Goal: Information Seeking & Learning: Check status

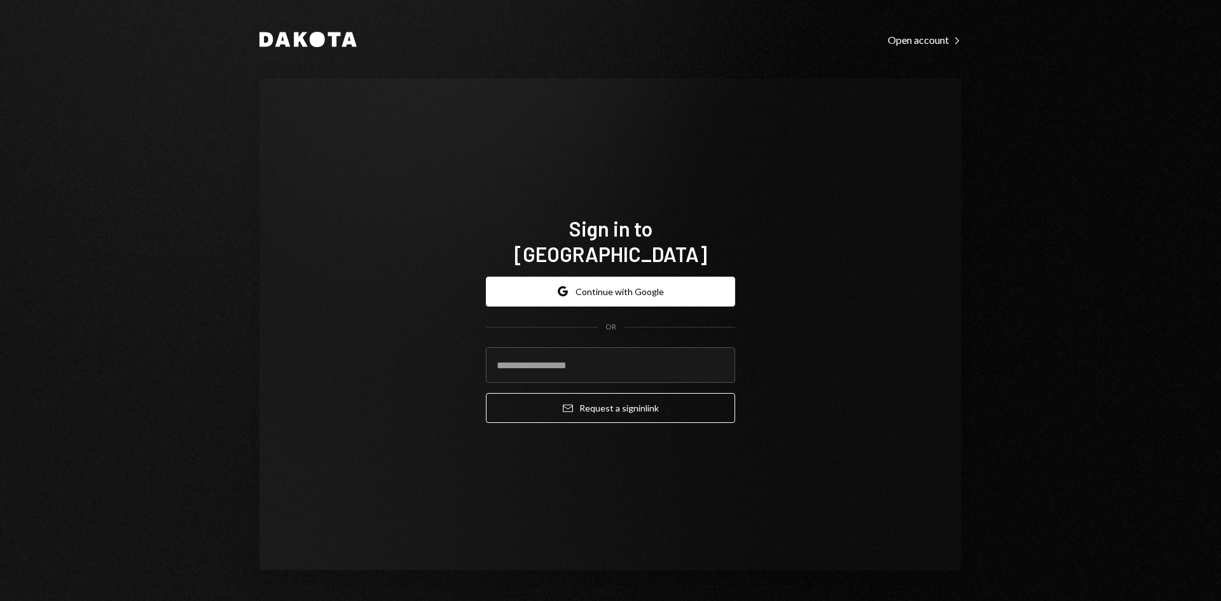
type input "**********"
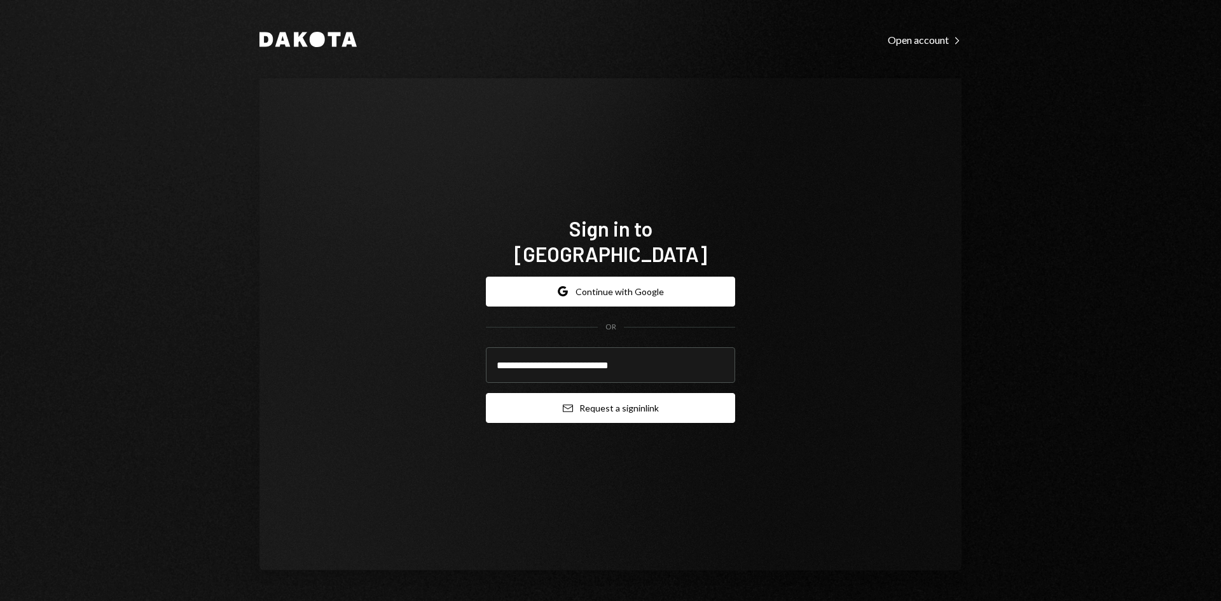
click at [579, 398] on button "Email Request a sign in link" at bounding box center [610, 408] width 249 height 30
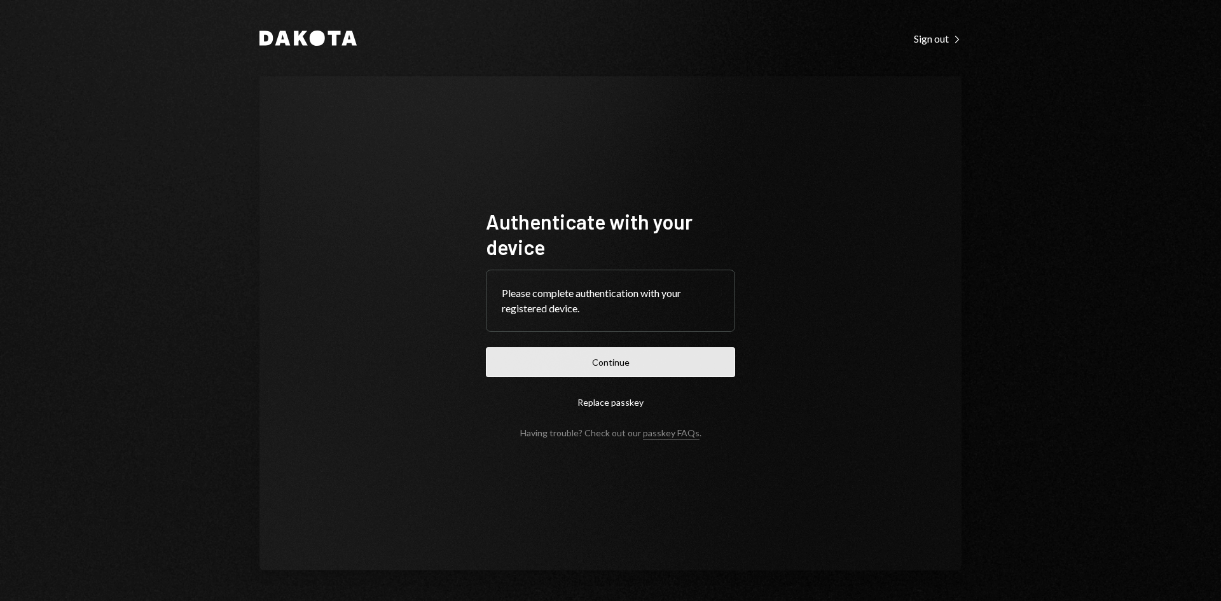
click at [715, 370] on button "Continue" at bounding box center [610, 362] width 249 height 30
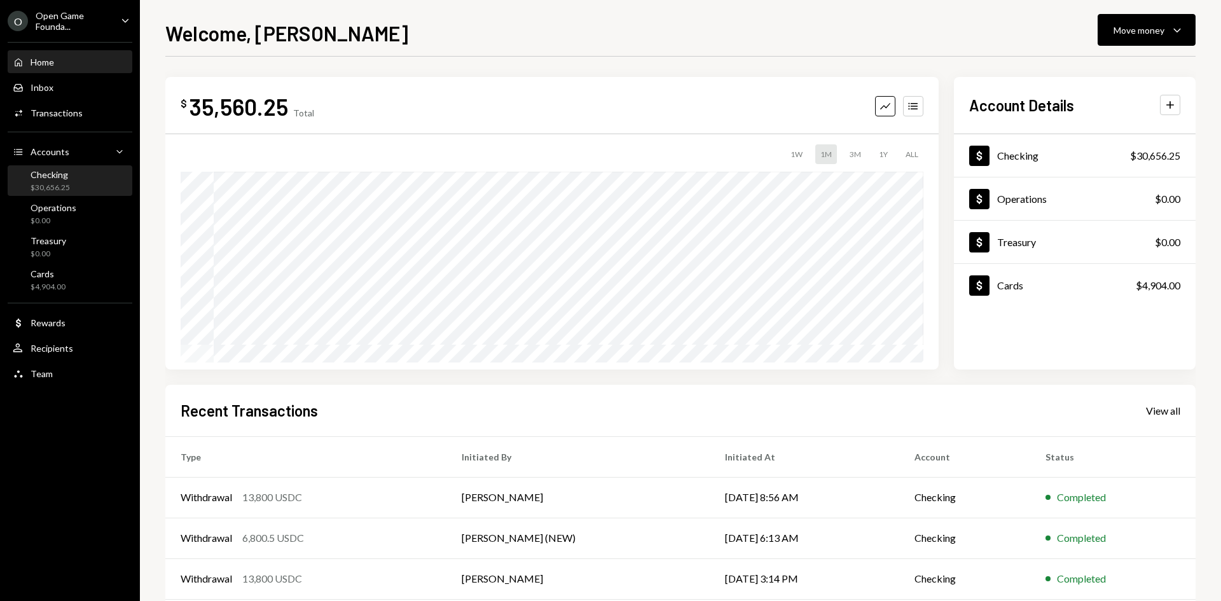
click at [76, 183] on div "Checking $30,656.25" at bounding box center [70, 181] width 115 height 24
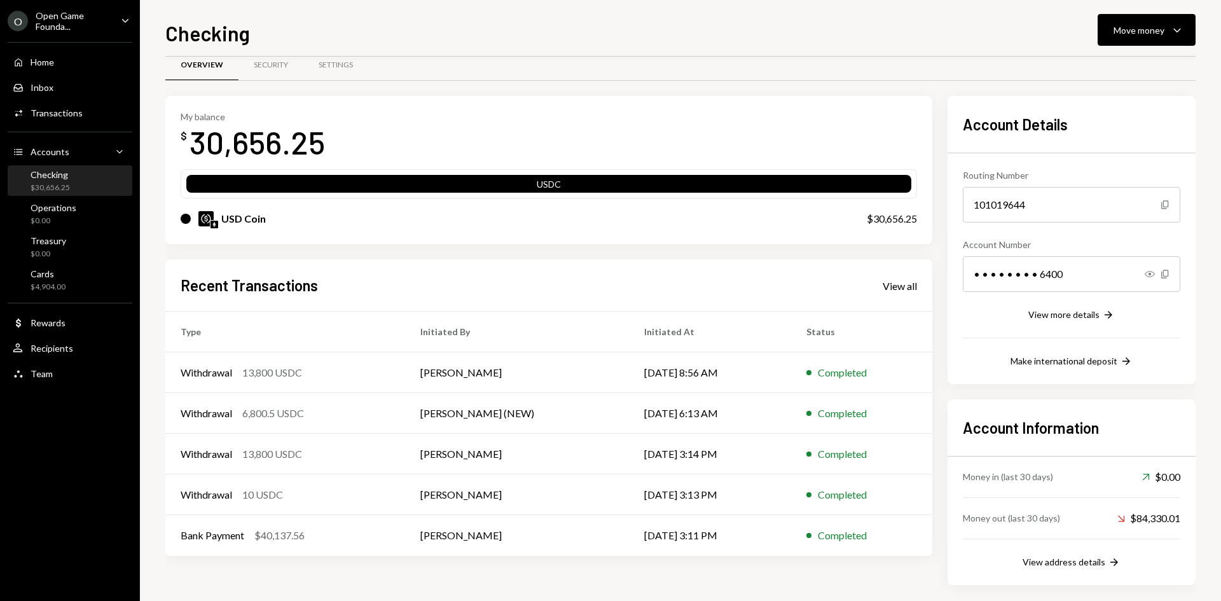
scroll to position [30, 0]
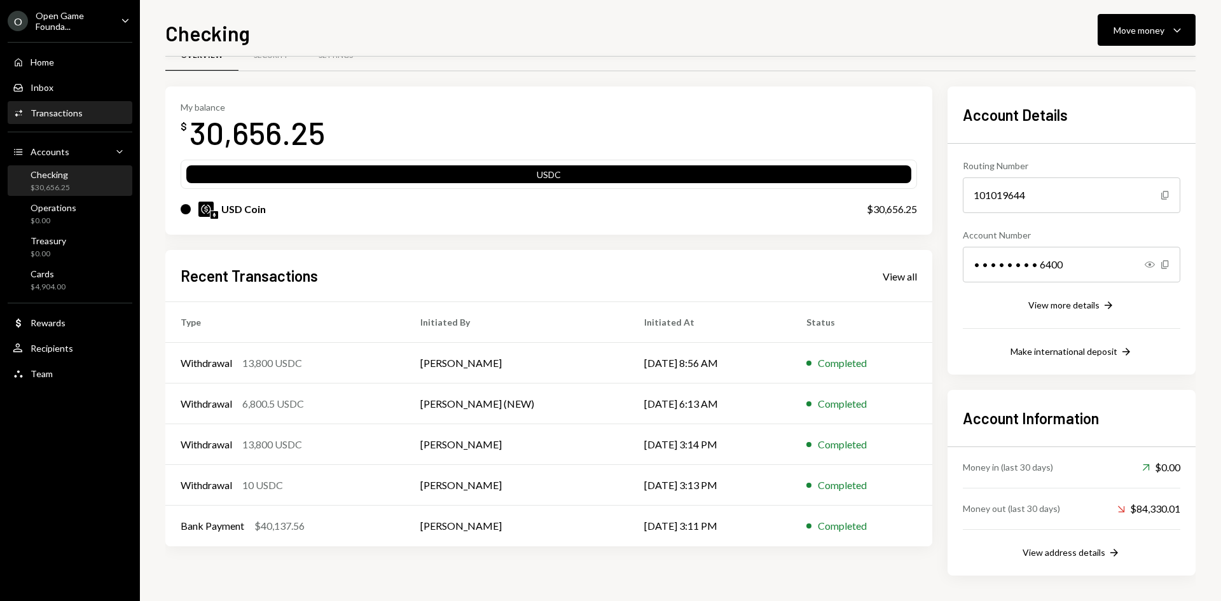
click at [70, 115] on div "Transactions" at bounding box center [57, 113] width 52 height 11
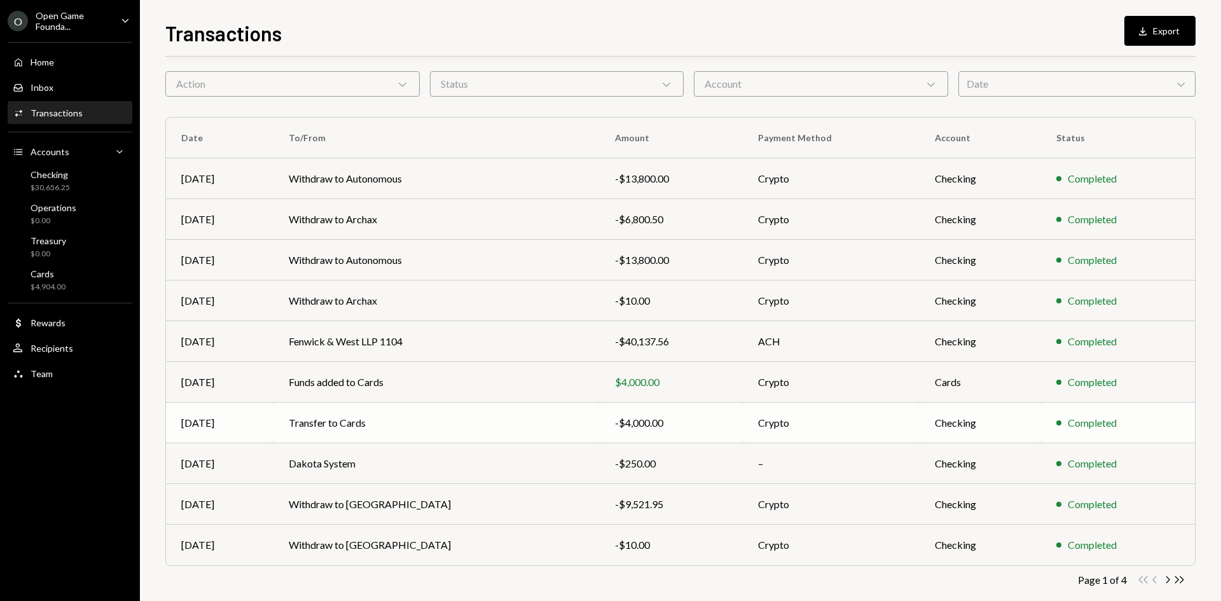
scroll to position [63, 0]
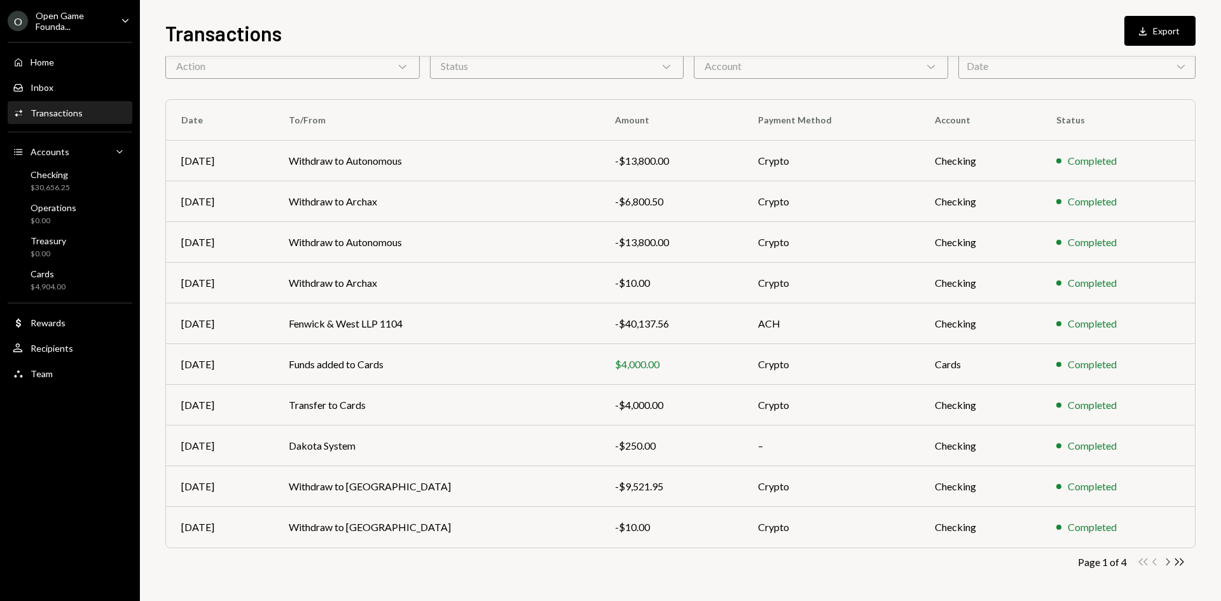
click at [1168, 560] on icon "button" at bounding box center [1169, 562] width 4 height 7
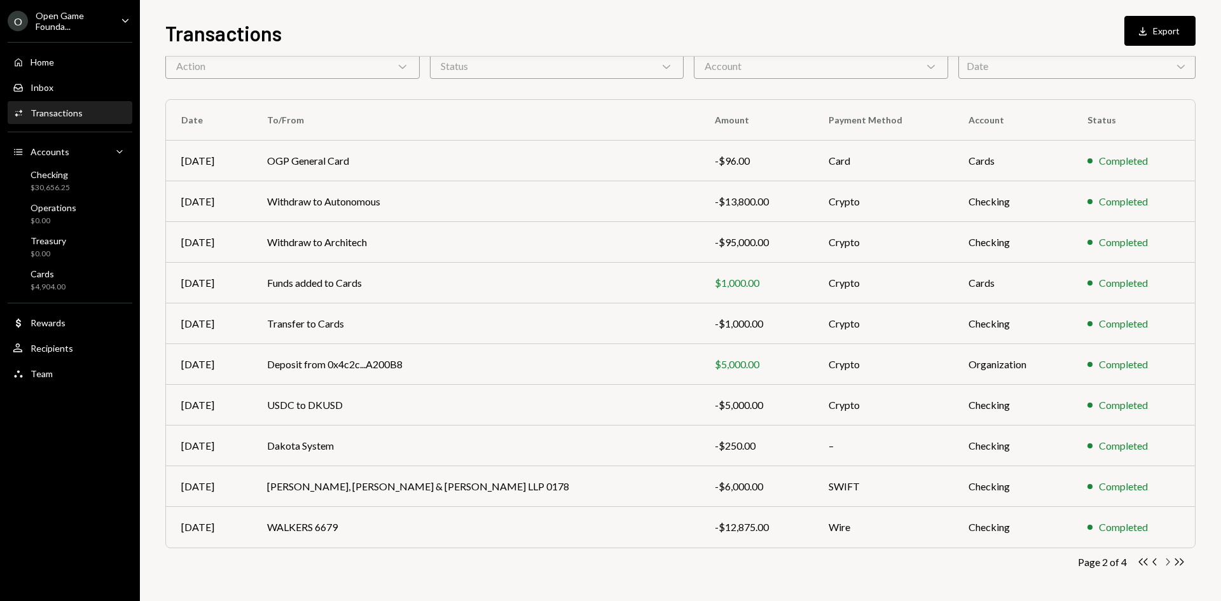
click at [1167, 560] on icon "button" at bounding box center [1169, 562] width 4 height 7
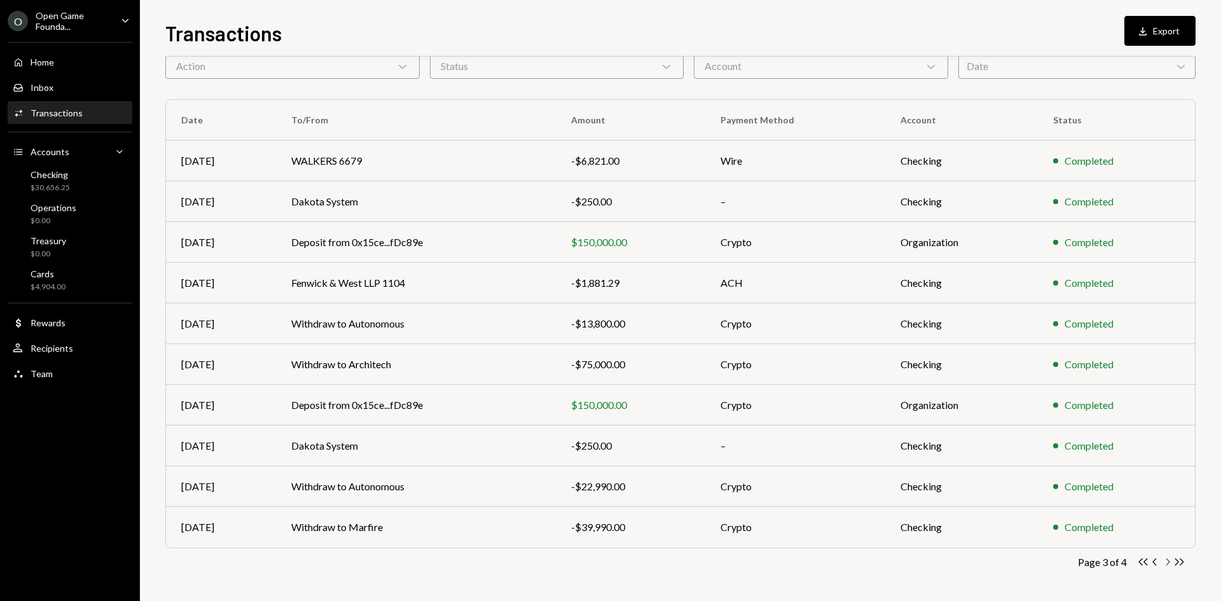
click at [1169, 564] on icon "Chevron Right" at bounding box center [1168, 562] width 12 height 12
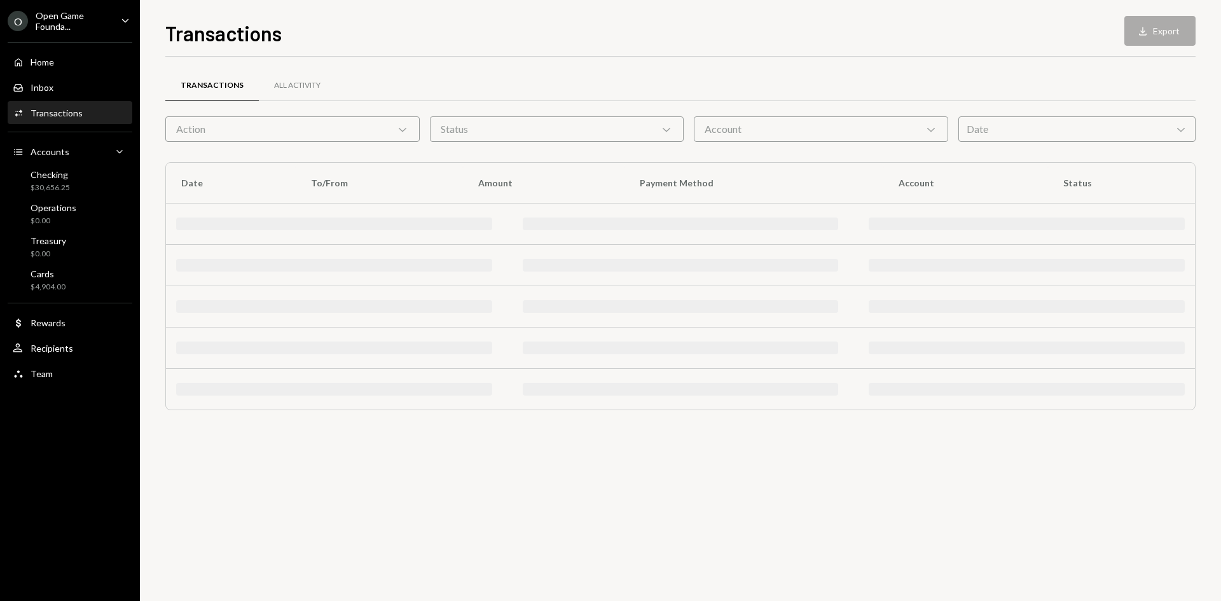
scroll to position [0, 0]
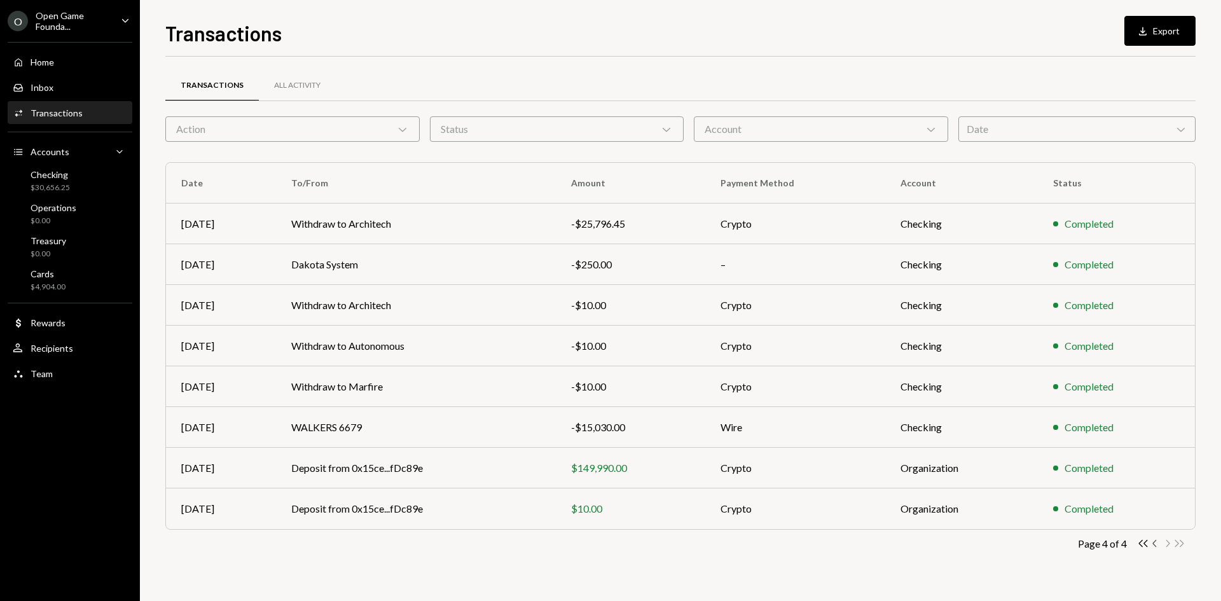
click at [1155, 544] on icon "Chevron Left" at bounding box center [1156, 544] width 12 height 12
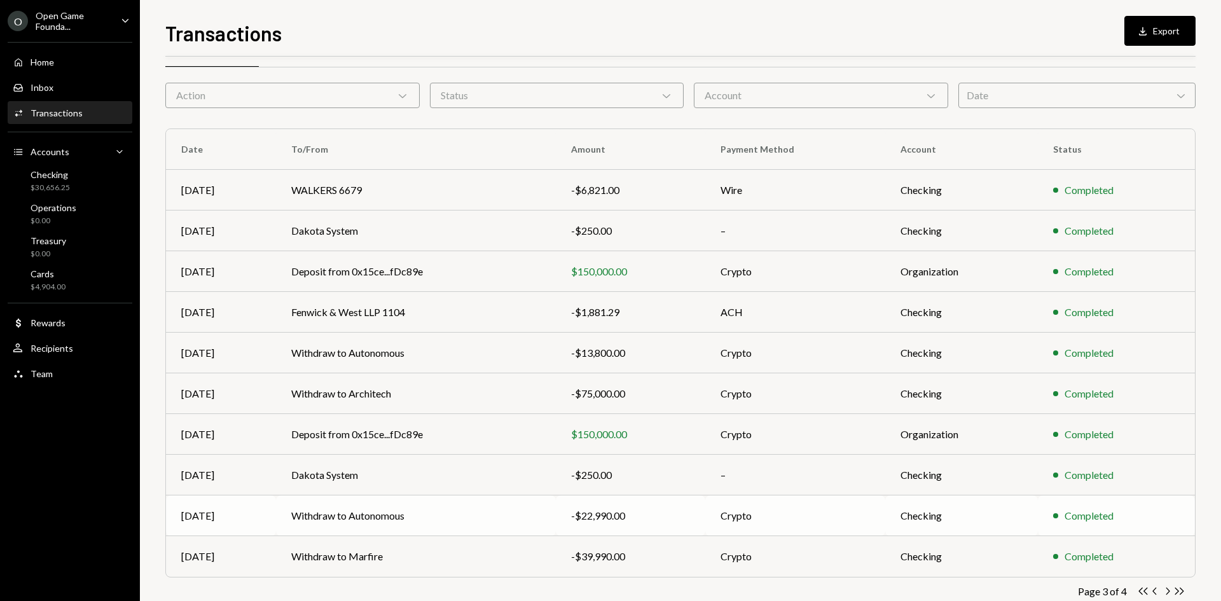
scroll to position [63, 0]
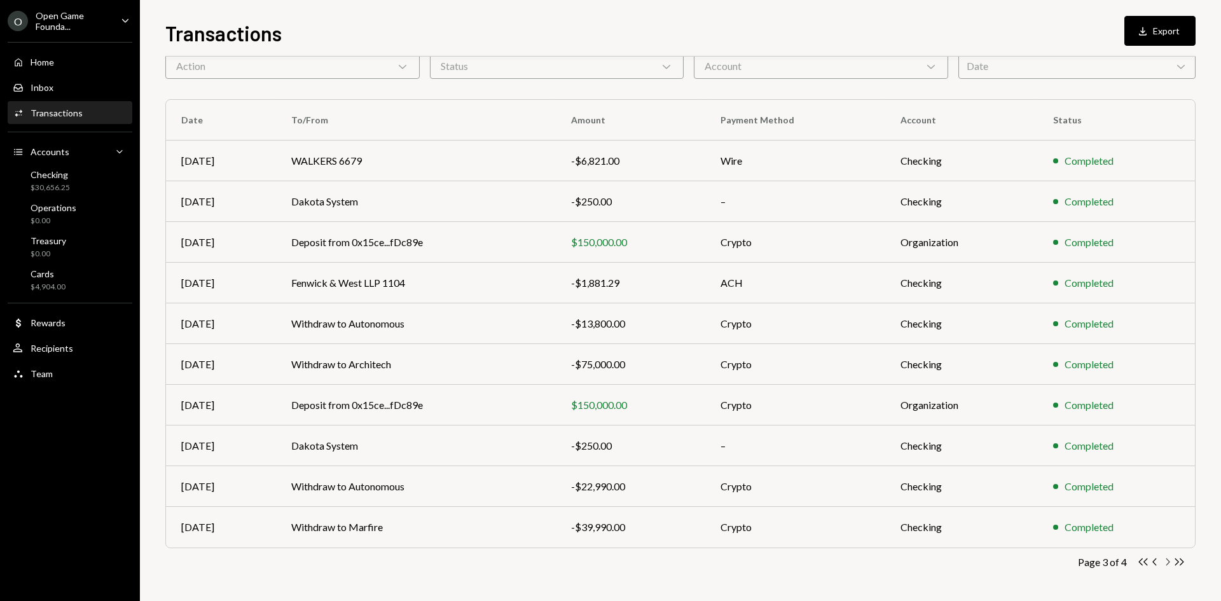
click at [1171, 560] on icon "Chevron Right" at bounding box center [1168, 562] width 12 height 12
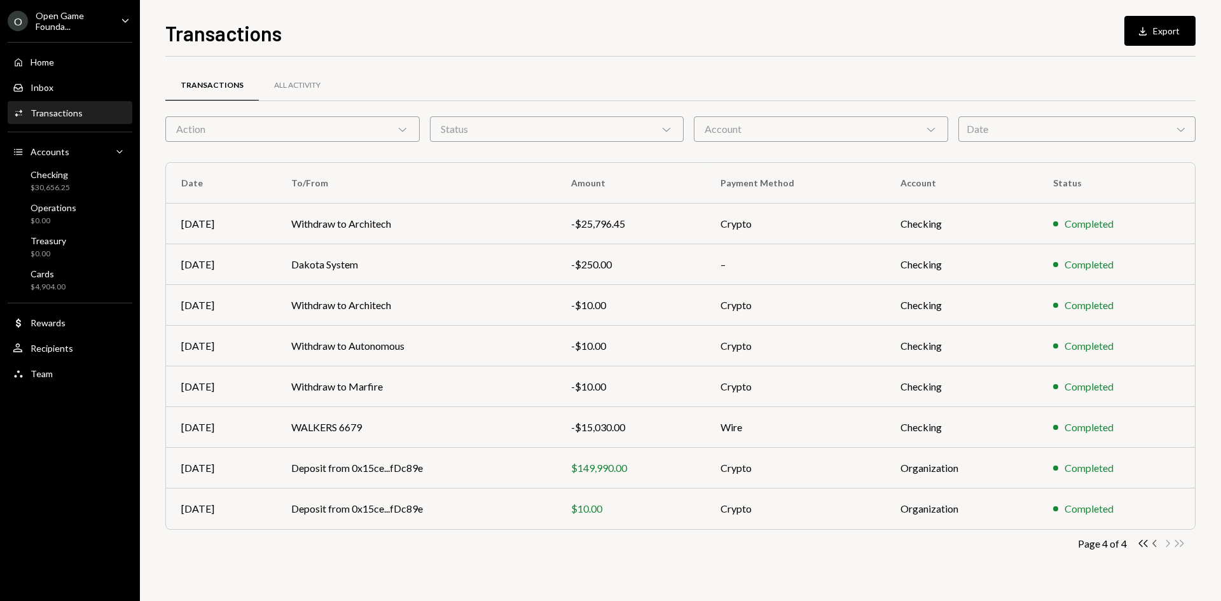
click at [1155, 544] on icon "Chevron Left" at bounding box center [1156, 544] width 12 height 12
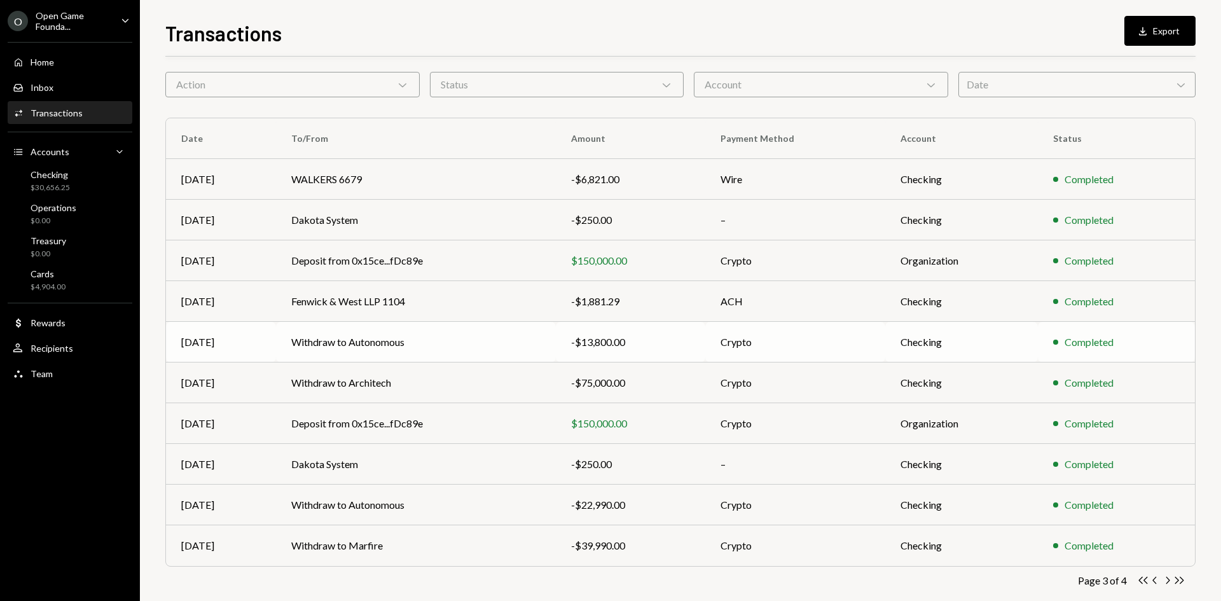
scroll to position [63, 0]
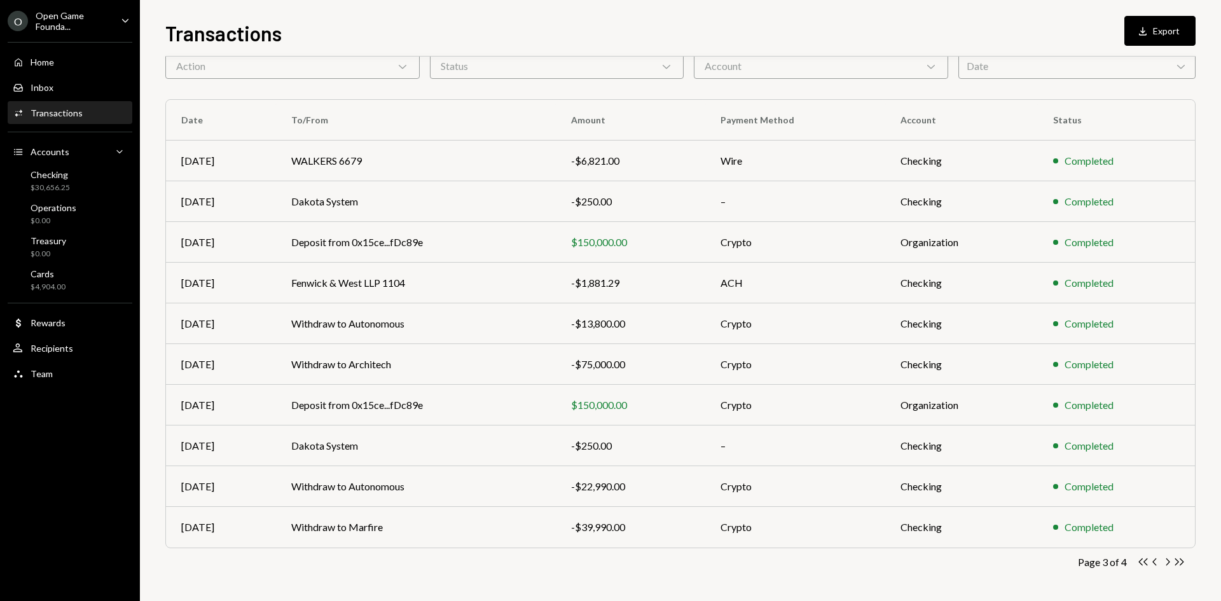
click at [1163, 564] on icon "Chevron Right" at bounding box center [1168, 562] width 12 height 12
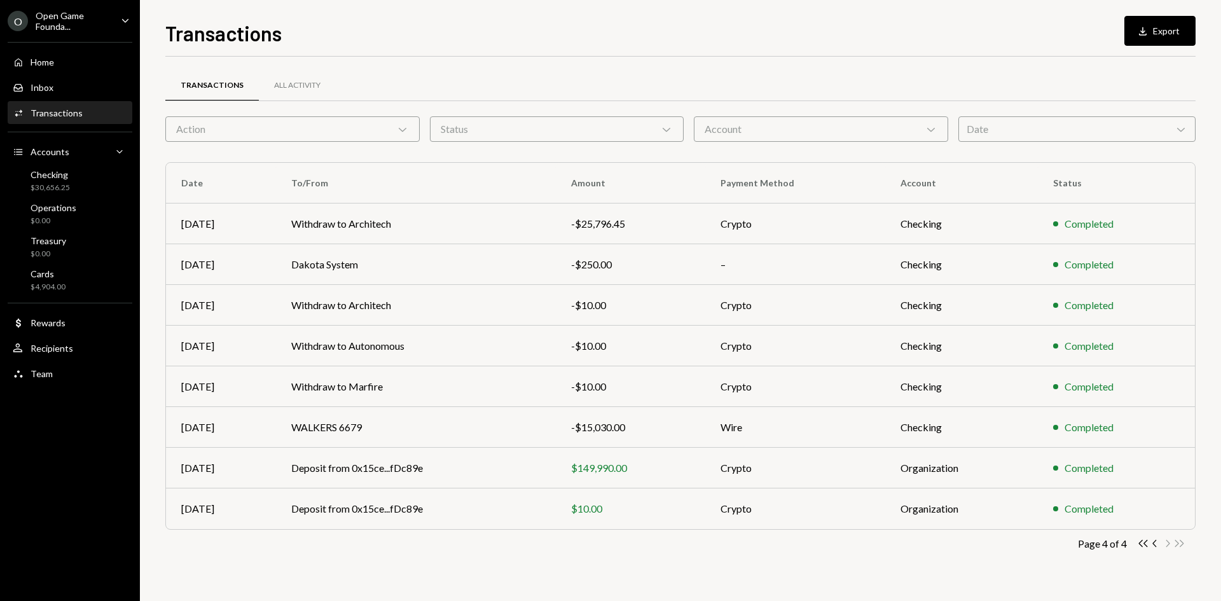
scroll to position [0, 0]
click at [1158, 541] on icon "Chevron Left" at bounding box center [1156, 544] width 12 height 12
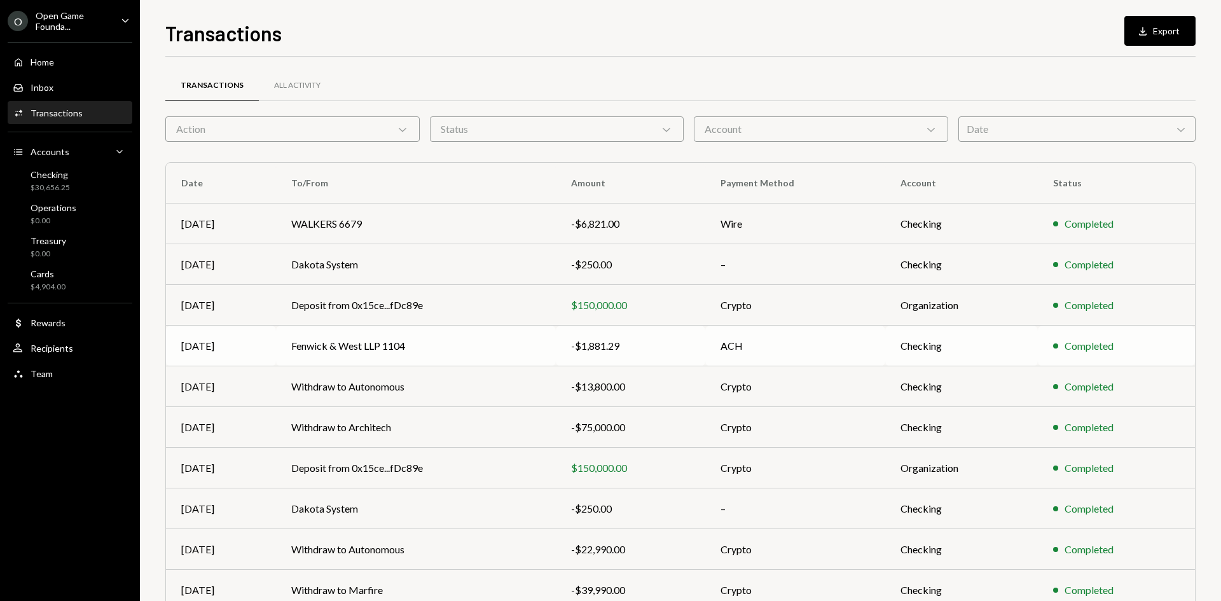
scroll to position [63, 0]
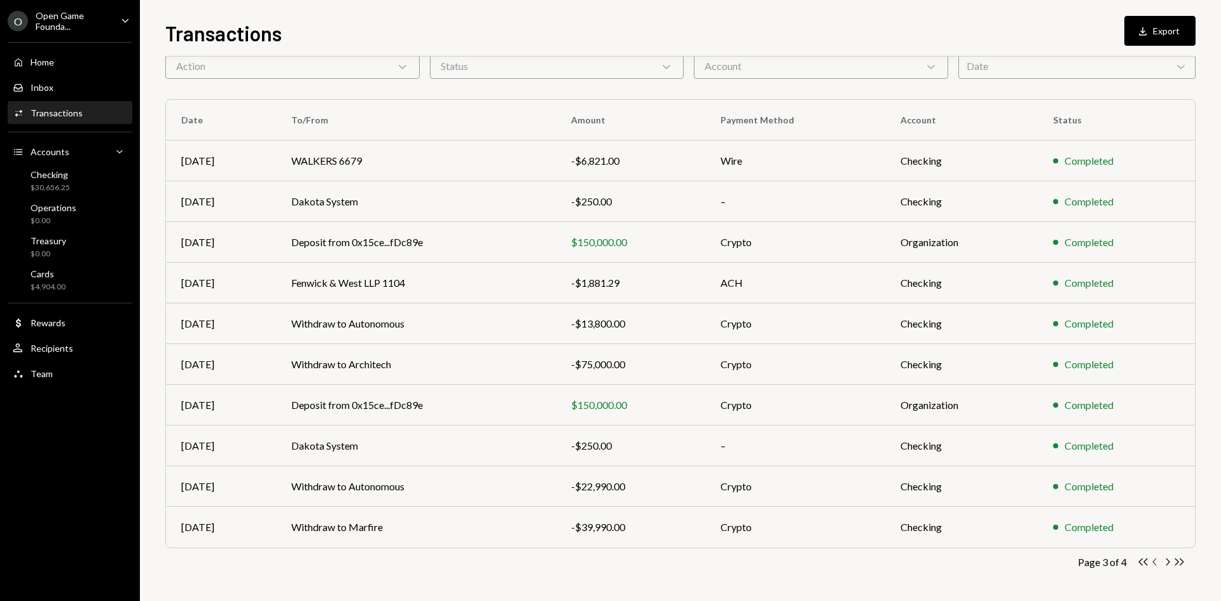
click at [1157, 563] on icon "Chevron Left" at bounding box center [1156, 562] width 12 height 12
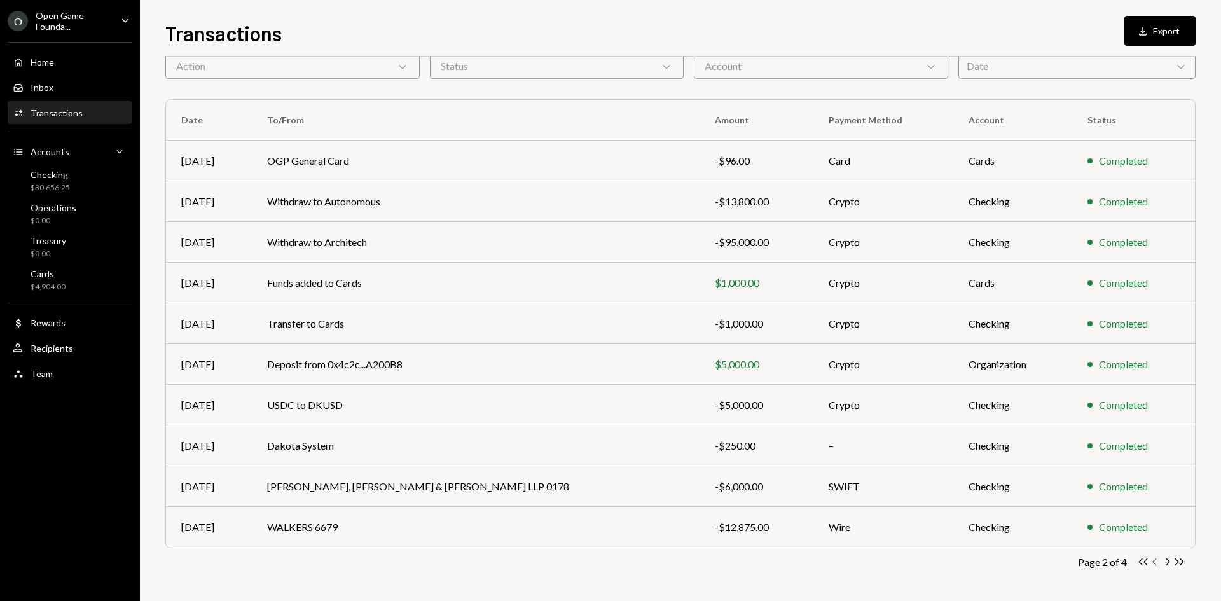
click at [1156, 559] on icon "button" at bounding box center [1155, 562] width 4 height 7
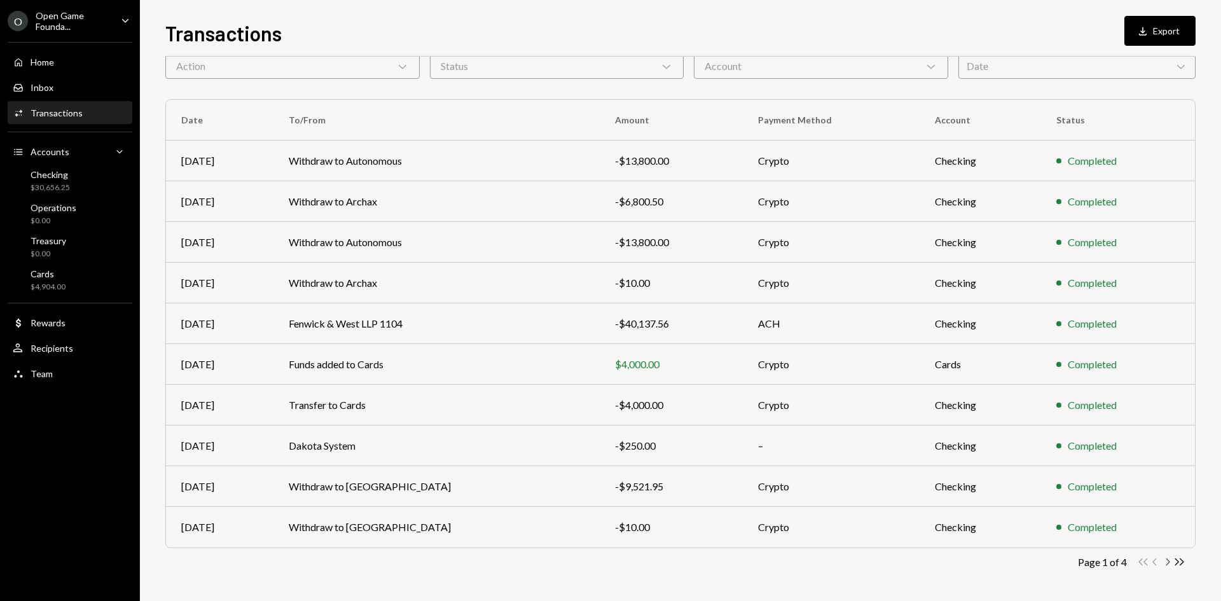
click at [1168, 562] on icon "Chevron Right" at bounding box center [1168, 562] width 12 height 12
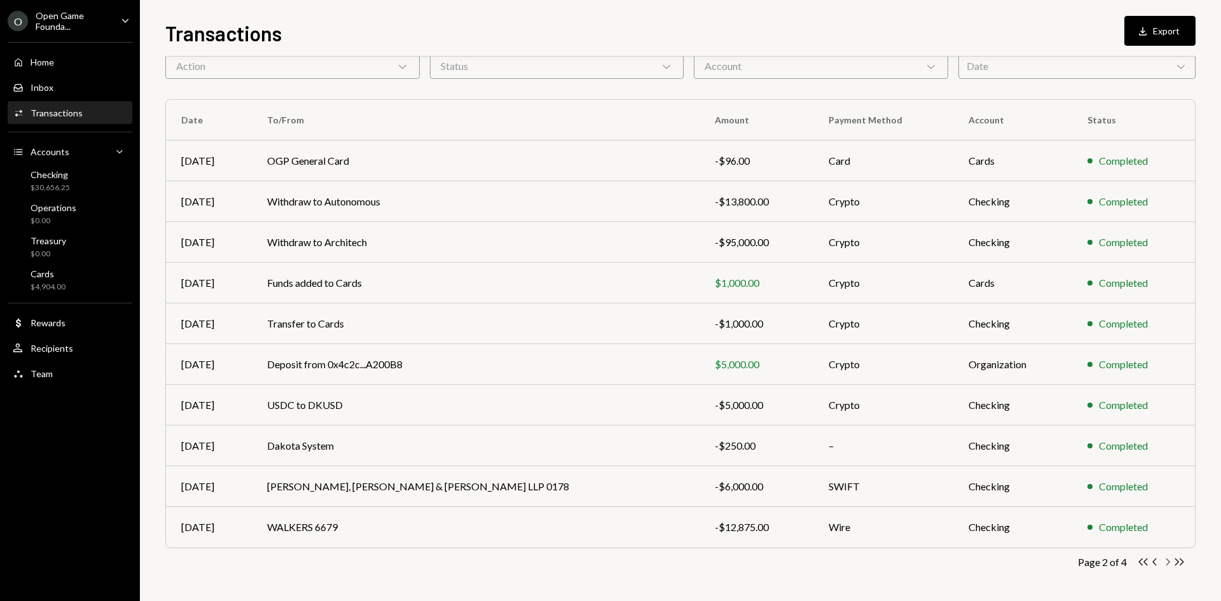
click at [1167, 559] on icon "Chevron Right" at bounding box center [1168, 562] width 12 height 12
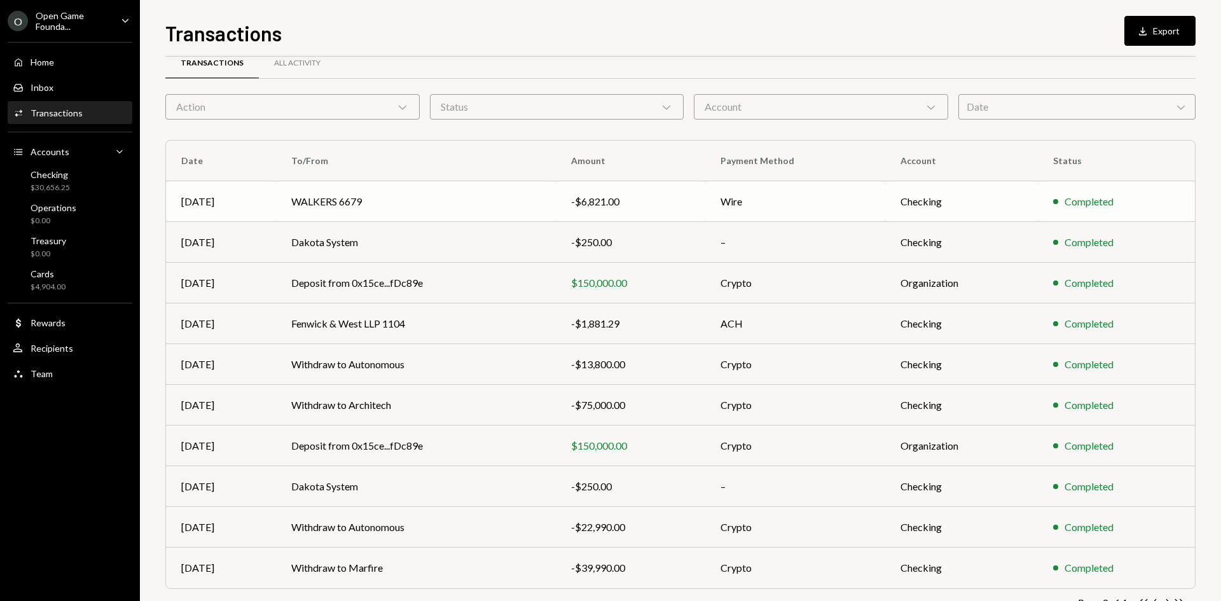
scroll to position [0, 0]
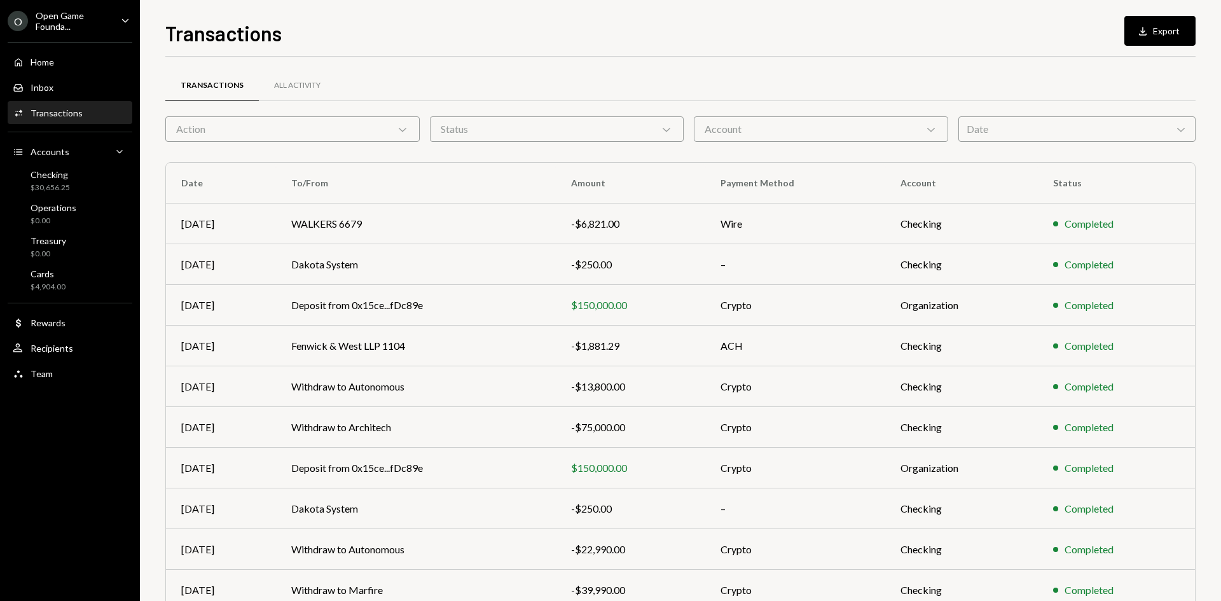
click at [357, 135] on div "Action Chevron Down" at bounding box center [292, 128] width 254 height 25
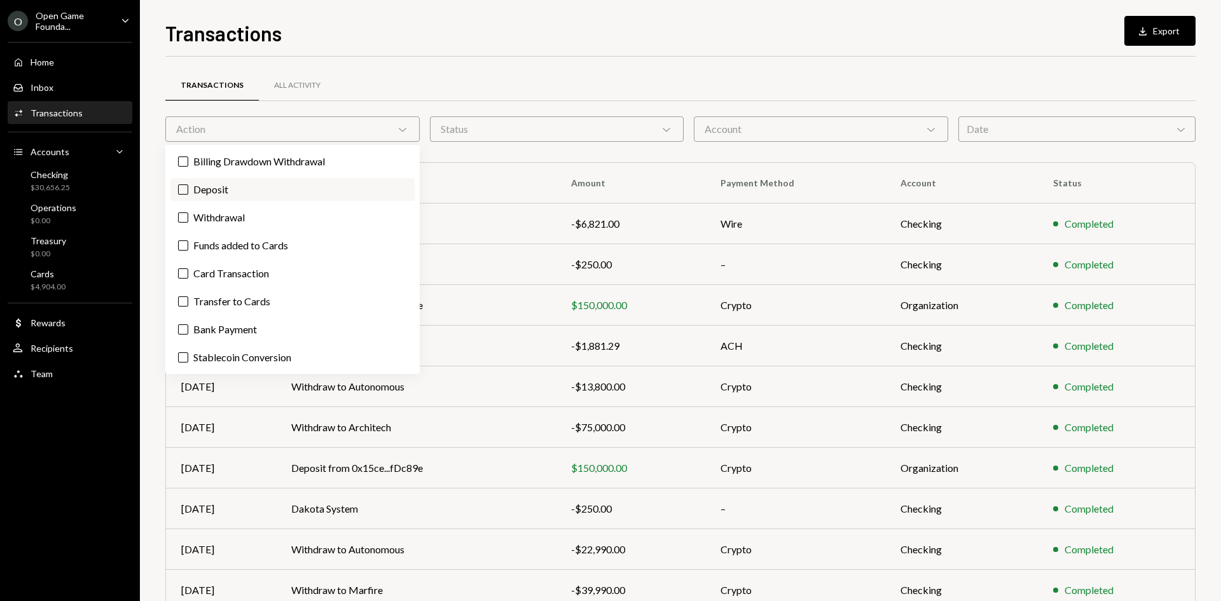
click at [241, 189] on label "Deposit" at bounding box center [292, 189] width 244 height 23
click at [188, 189] on button "Deposit" at bounding box center [183, 189] width 10 height 10
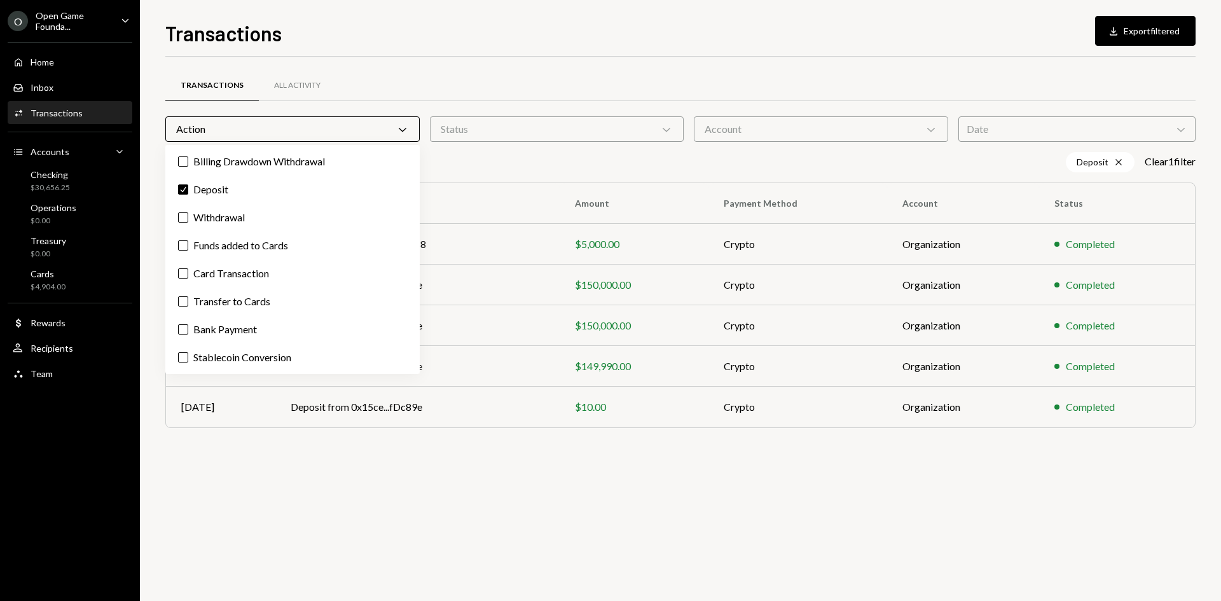
click at [583, 518] on div "Transactions All Activity Action Chevron Down Status Chevron Down Account Chevr…" at bounding box center [680, 329] width 1031 height 545
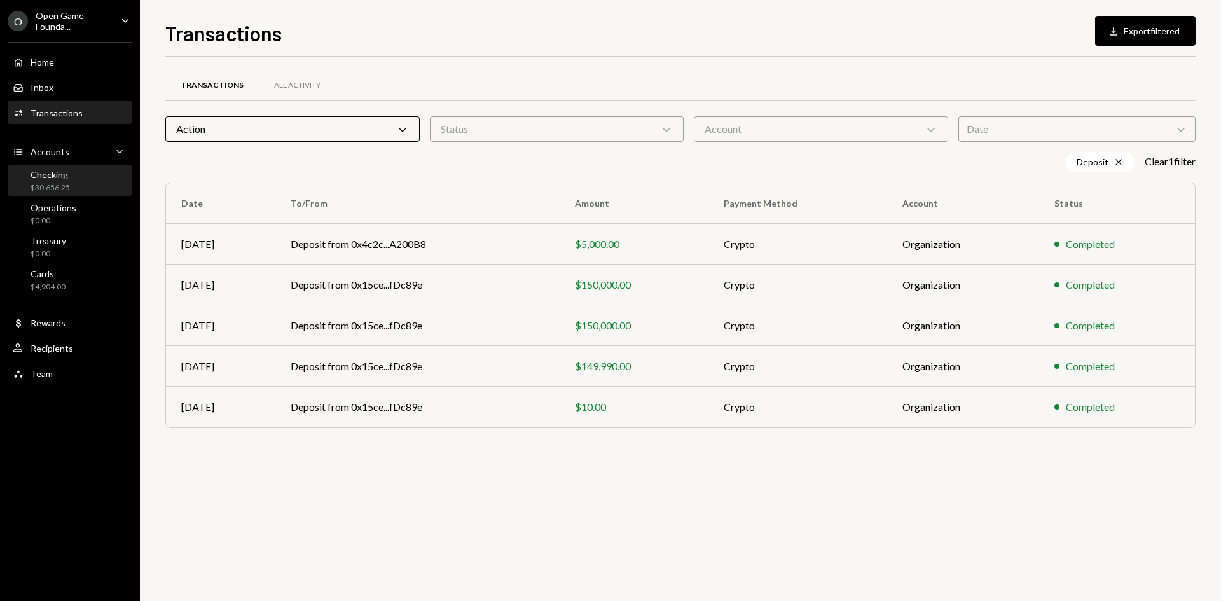
click at [86, 190] on div "Checking $30,656.25" at bounding box center [70, 181] width 115 height 24
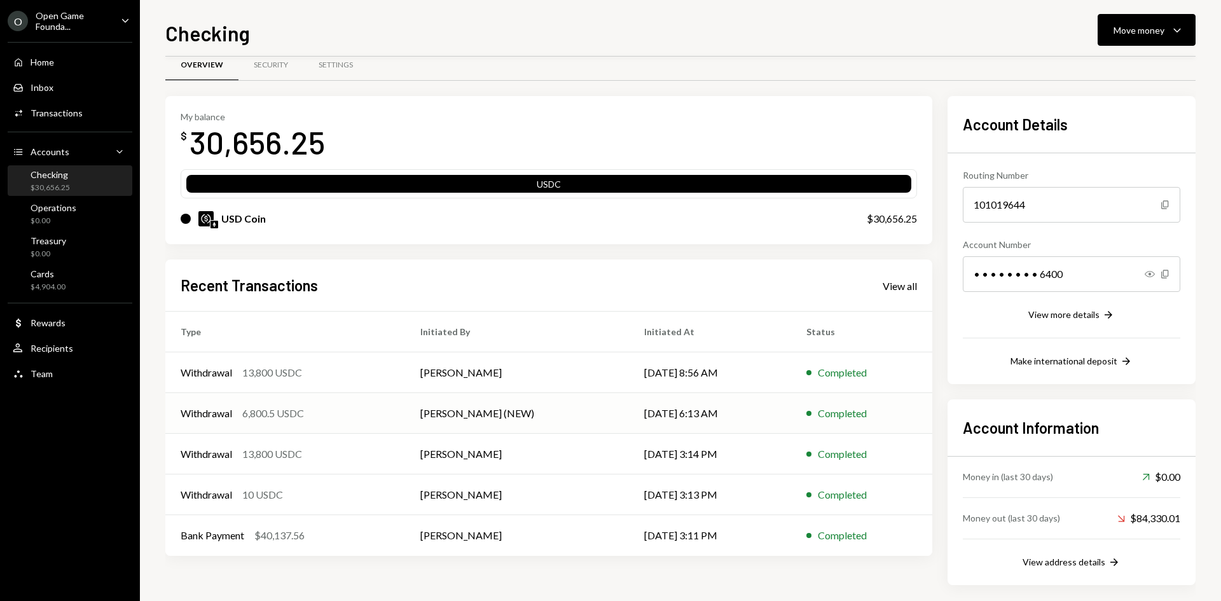
scroll to position [30, 0]
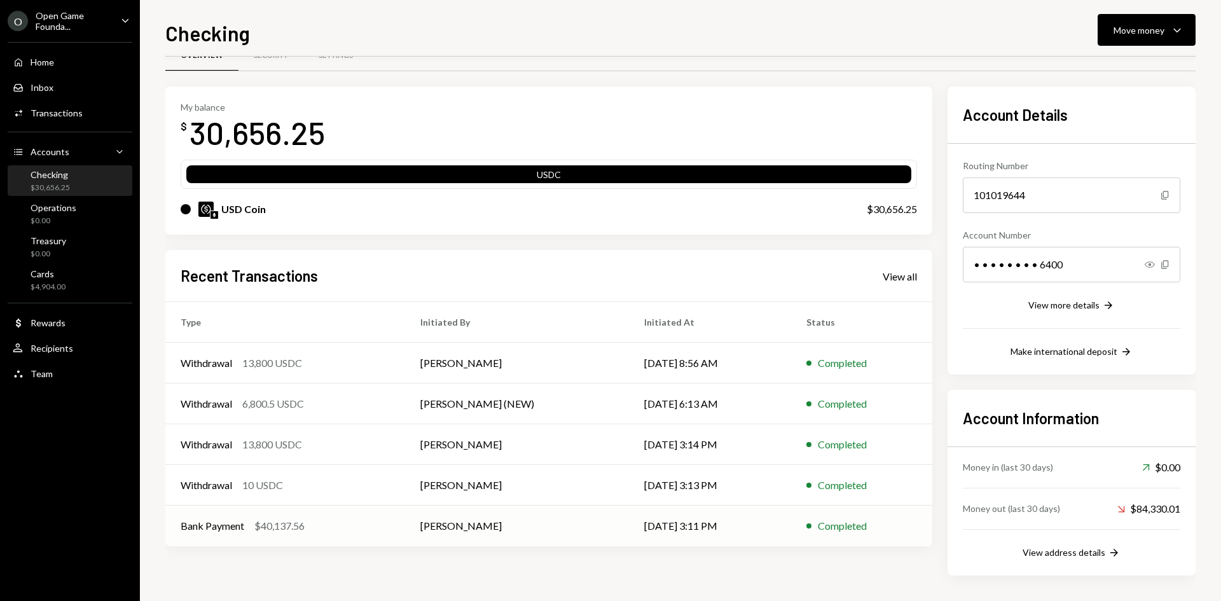
click at [334, 529] on div "Bank Payment $40,137.56" at bounding box center [285, 525] width 209 height 15
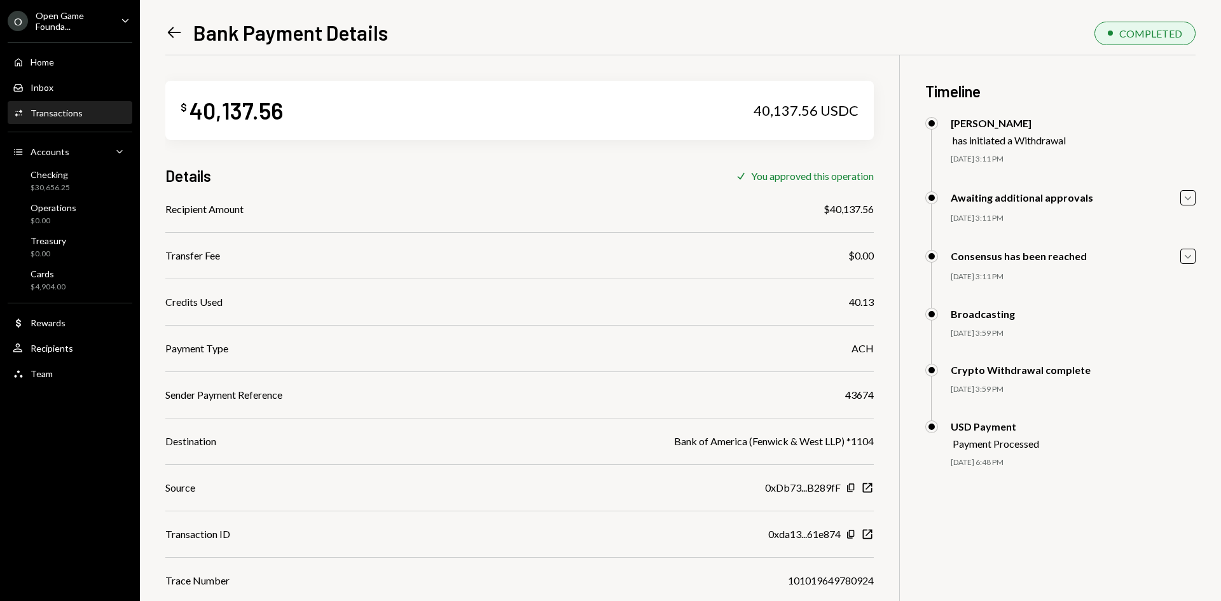
click at [179, 33] on icon at bounding box center [174, 32] width 13 height 11
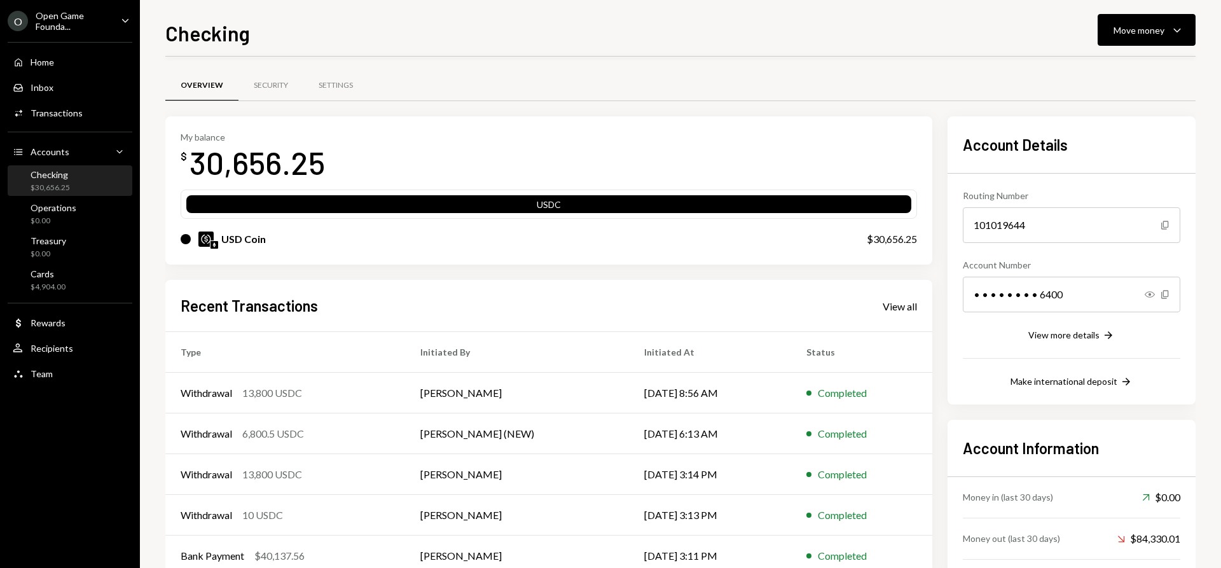
scroll to position [63, 0]
